Goal: Task Accomplishment & Management: Manage account settings

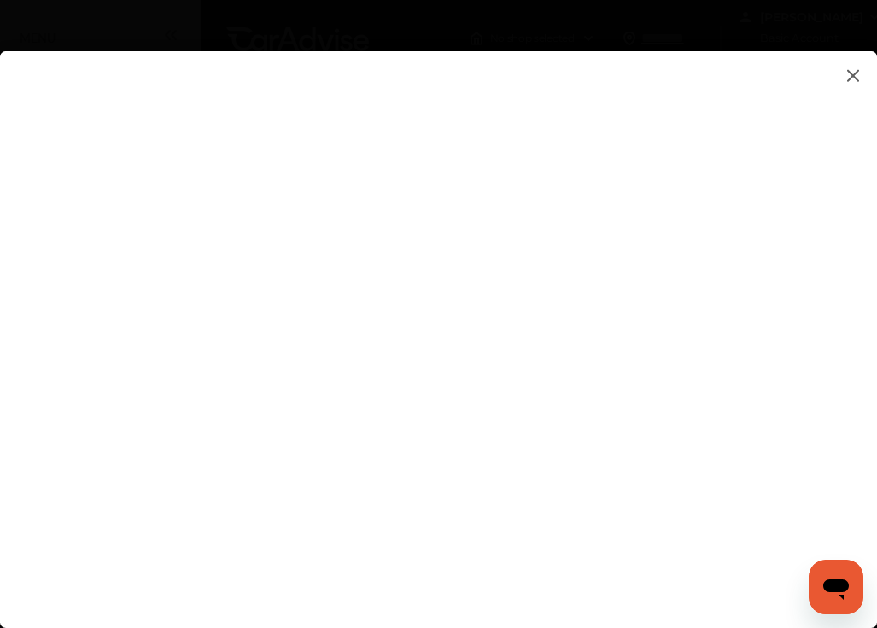
click at [853, 76] on img at bounding box center [853, 75] width 20 height 21
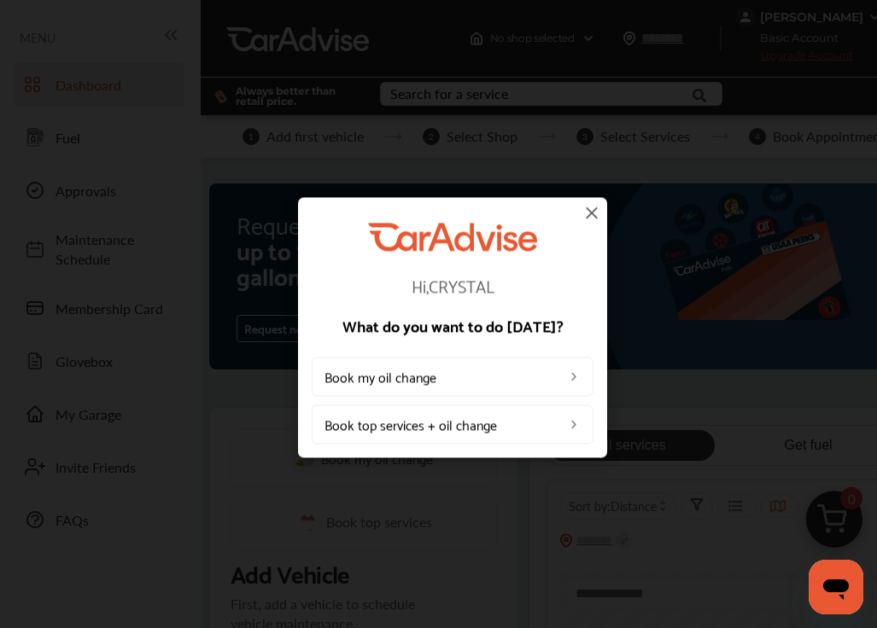
click at [589, 215] on img at bounding box center [591, 212] width 20 height 20
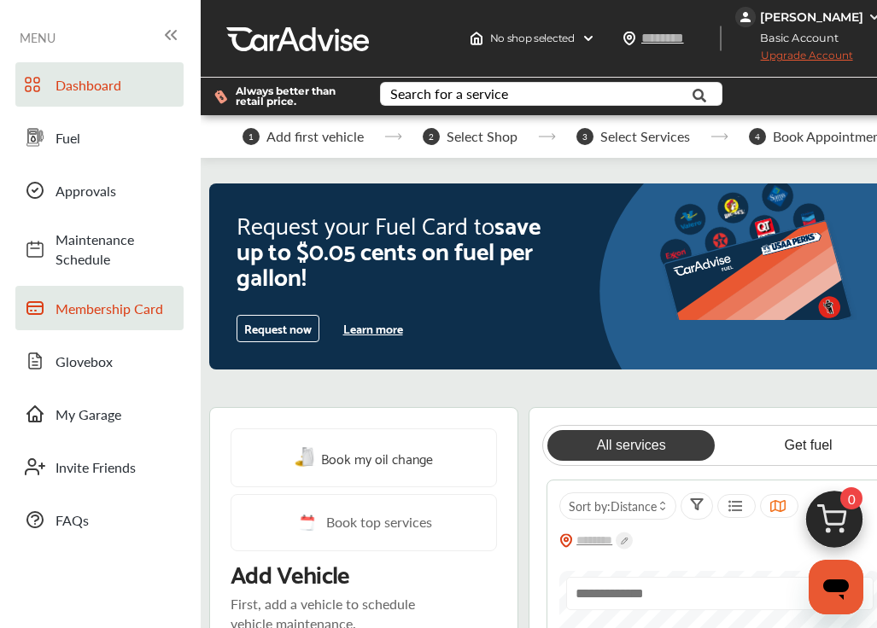
click at [148, 299] on span "Membership Card" at bounding box center [116, 309] width 120 height 20
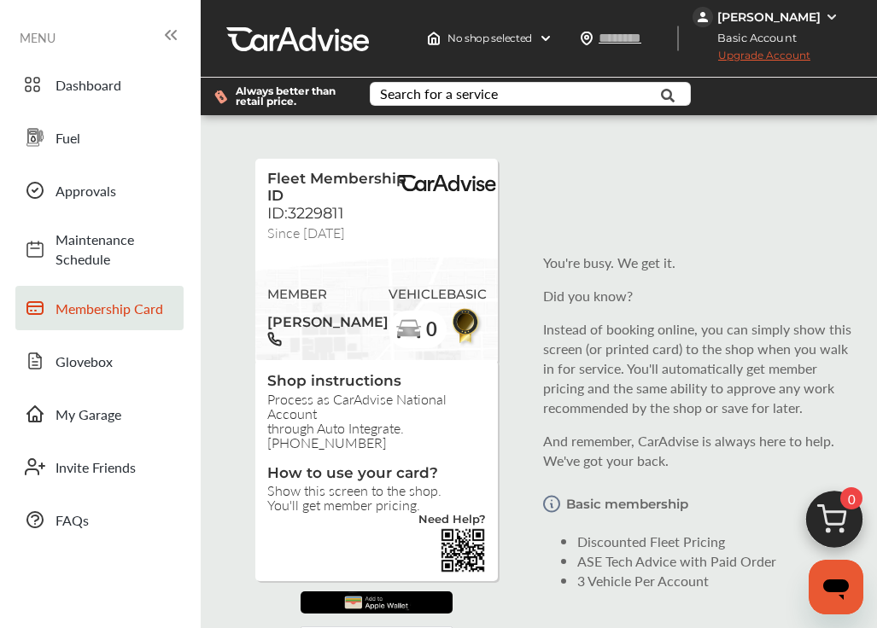
drag, startPoint x: 149, startPoint y: 56, endPoint x: 200, endPoint y: 45, distance: 51.6
drag, startPoint x: 175, startPoint y: 33, endPoint x: 169, endPoint y: 49, distance: 16.5
click at [169, 49] on div at bounding box center [171, 37] width 20 height 25
